Goal: Information Seeking & Learning: Find contact information

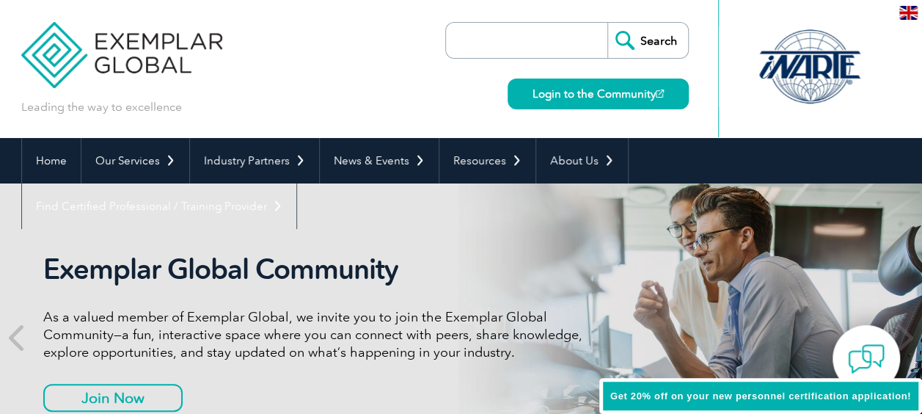
drag, startPoint x: 0, startPoint y: 0, endPoint x: 318, endPoint y: 222, distance: 387.8
click at [318, 223] on div "Exemplar Global Community As a valued member of Exemplar Global, we invite you …" at bounding box center [461, 337] width 880 height 308
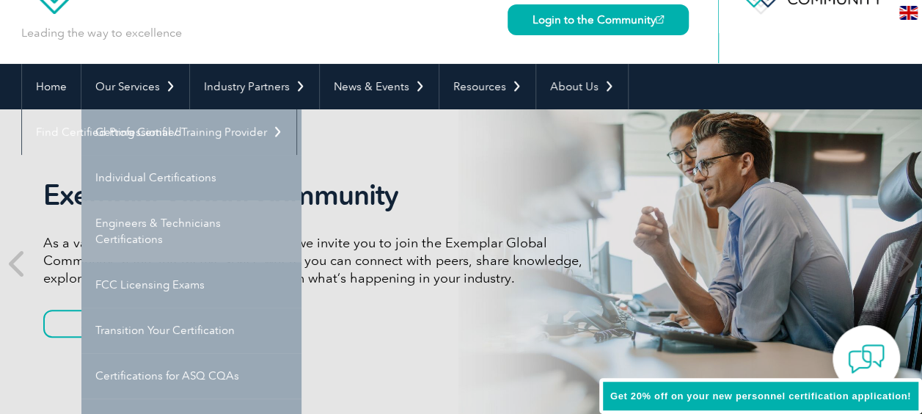
scroll to position [73, 0]
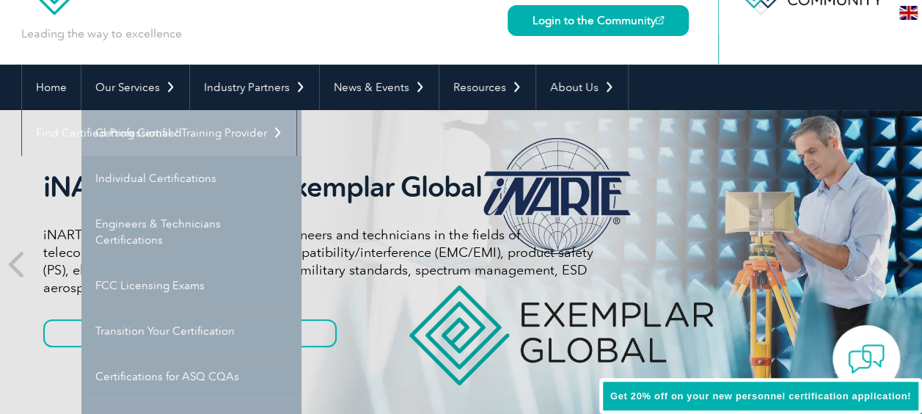
click at [173, 145] on link "Getting Certified" at bounding box center [191, 132] width 220 height 45
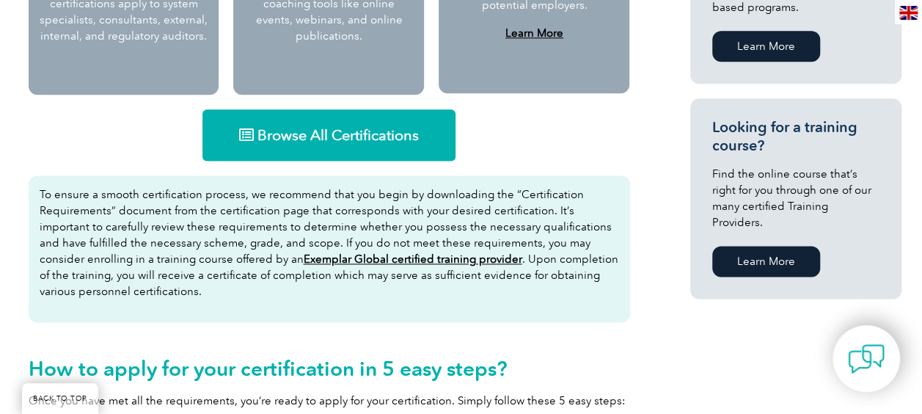
scroll to position [955, 0]
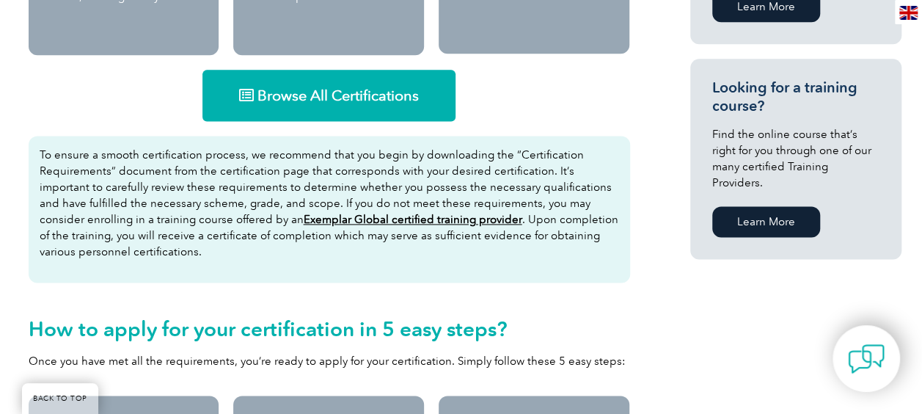
click at [354, 95] on span "Browse All Certifications" at bounding box center [338, 95] width 161 height 15
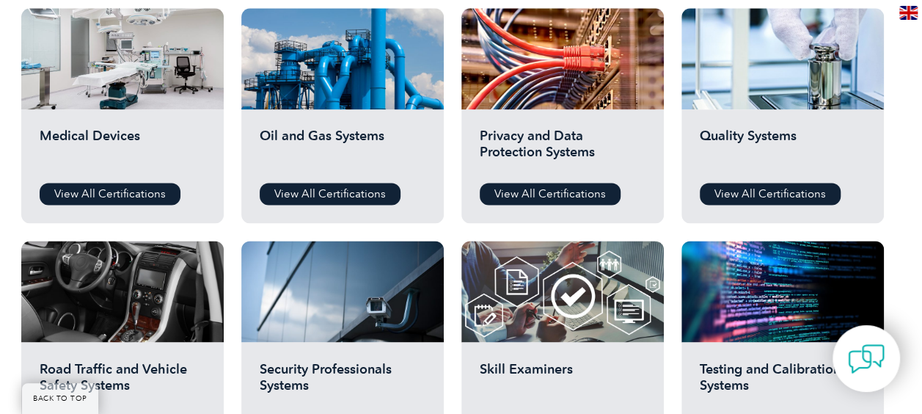
scroll to position [880, 0]
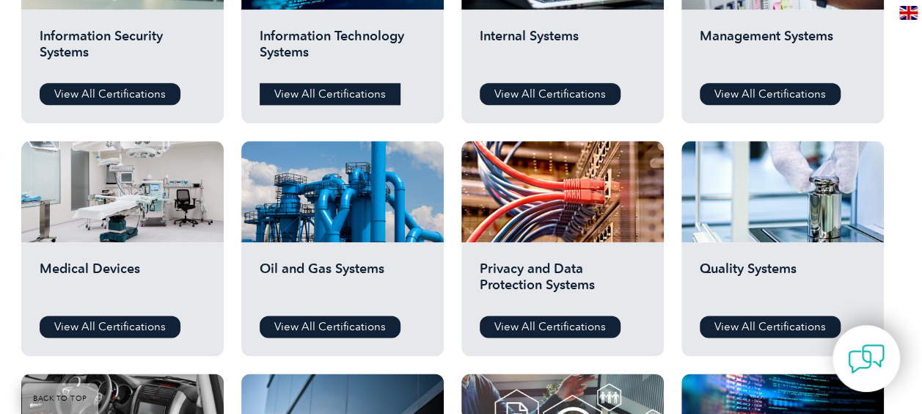
click at [369, 91] on link "View All Certifications" at bounding box center [330, 94] width 141 height 22
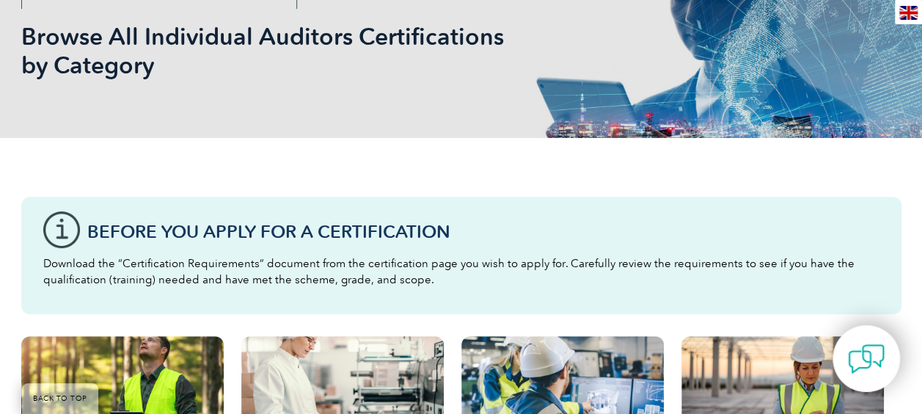
scroll to position [0, 0]
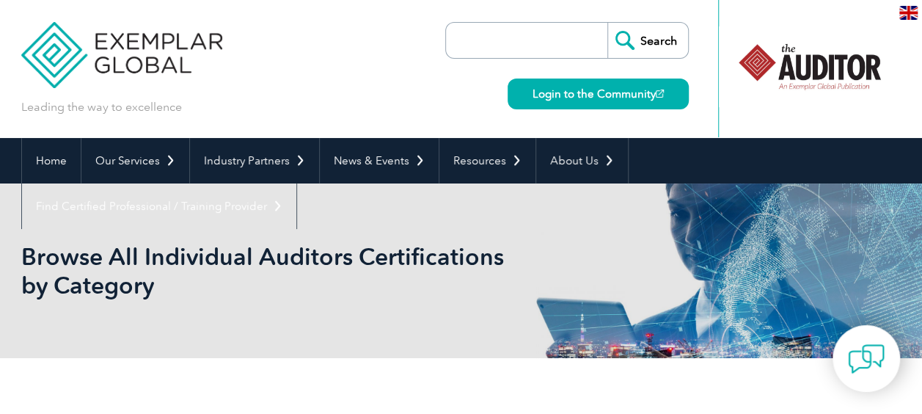
click at [508, 45] on input "search" at bounding box center [530, 40] width 154 height 35
type input "42001"
click at [608, 23] on input "Search" at bounding box center [648, 40] width 81 height 35
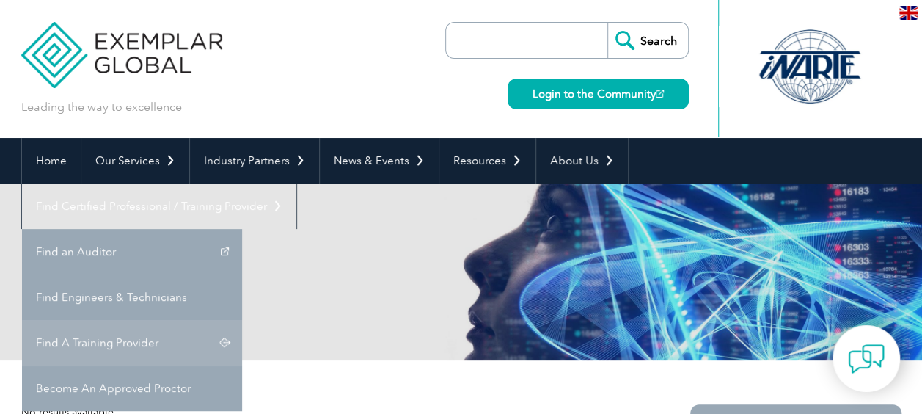
click at [242, 320] on link "Find A Training Provider" at bounding box center [132, 342] width 220 height 45
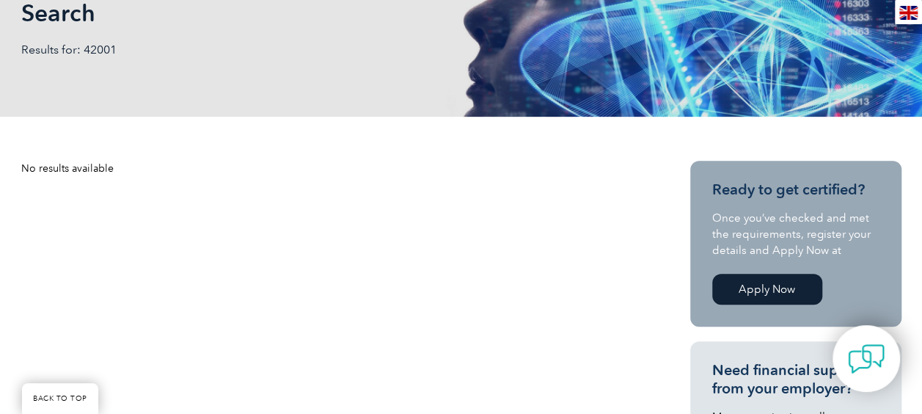
scroll to position [367, 0]
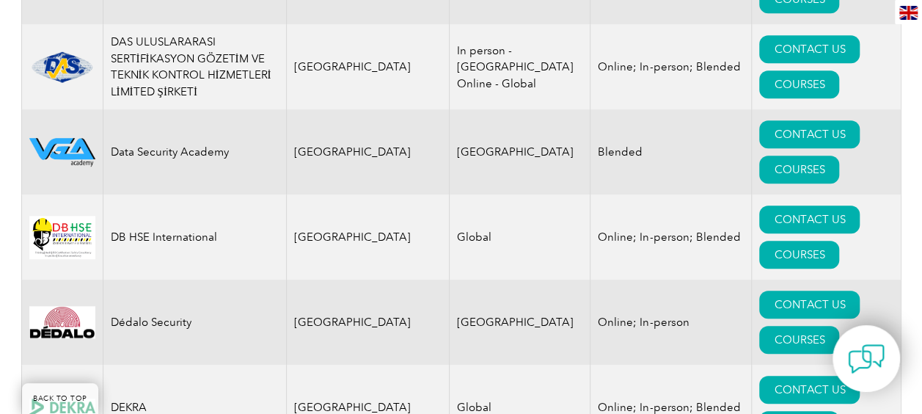
scroll to position [6017, 0]
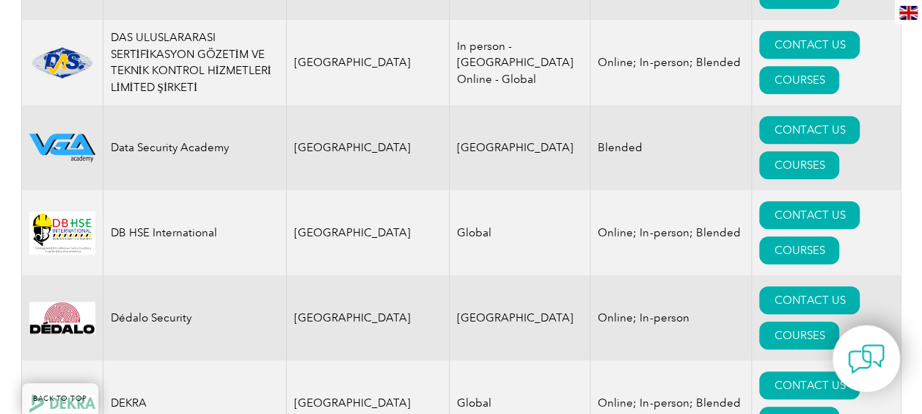
drag, startPoint x: 497, startPoint y: 170, endPoint x: 384, endPoint y: 169, distance: 112.3
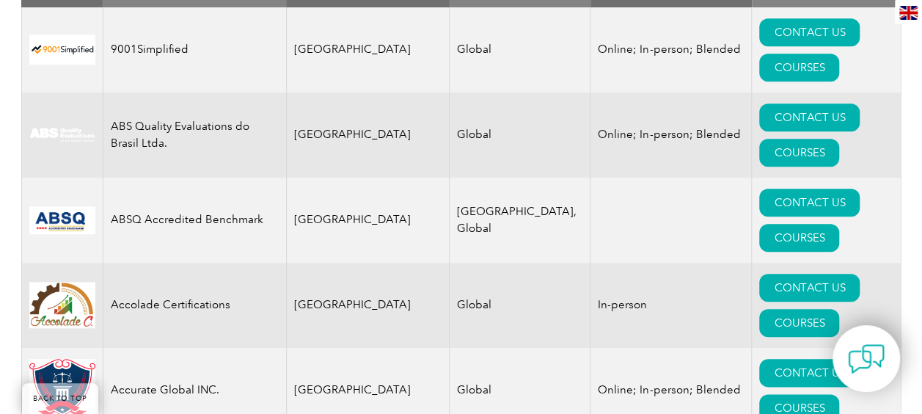
scroll to position [440, 0]
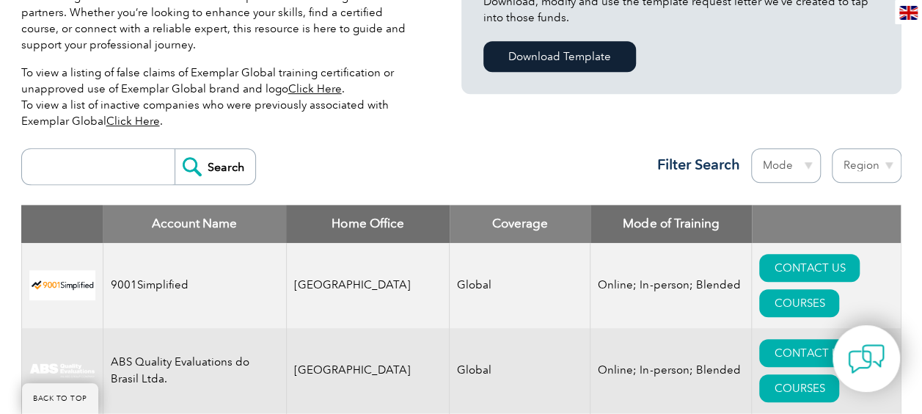
click at [889, 162] on select "Region Australia Bahrain Bangladesh Brazil Canada Colombia Dominican Republic E…" at bounding box center [867, 165] width 70 height 34
select select "[GEOGRAPHIC_DATA]"
click at [832, 148] on select "Region Australia Bahrain Bangladesh Brazil Canada Colombia Dominican Republic E…" at bounding box center [867, 165] width 70 height 34
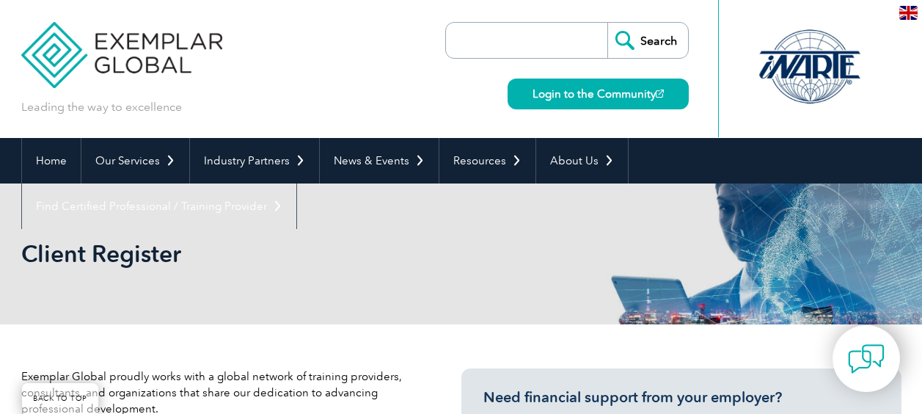
select select "[GEOGRAPHIC_DATA]"
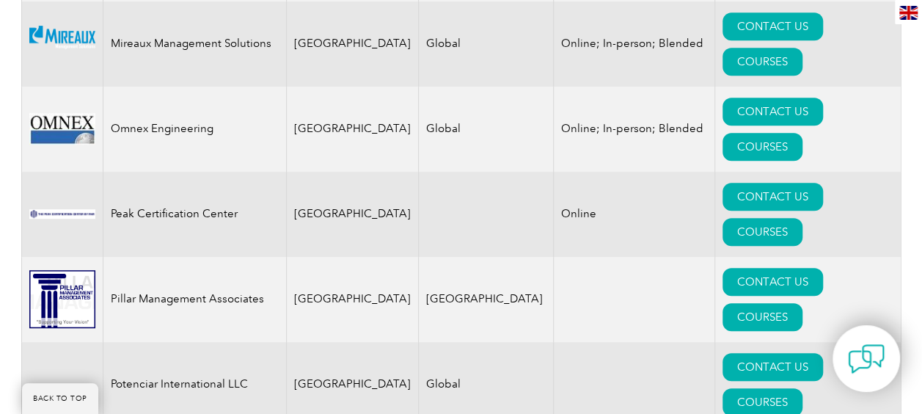
scroll to position [3166, 0]
